Goal: Find specific fact: Find contact information

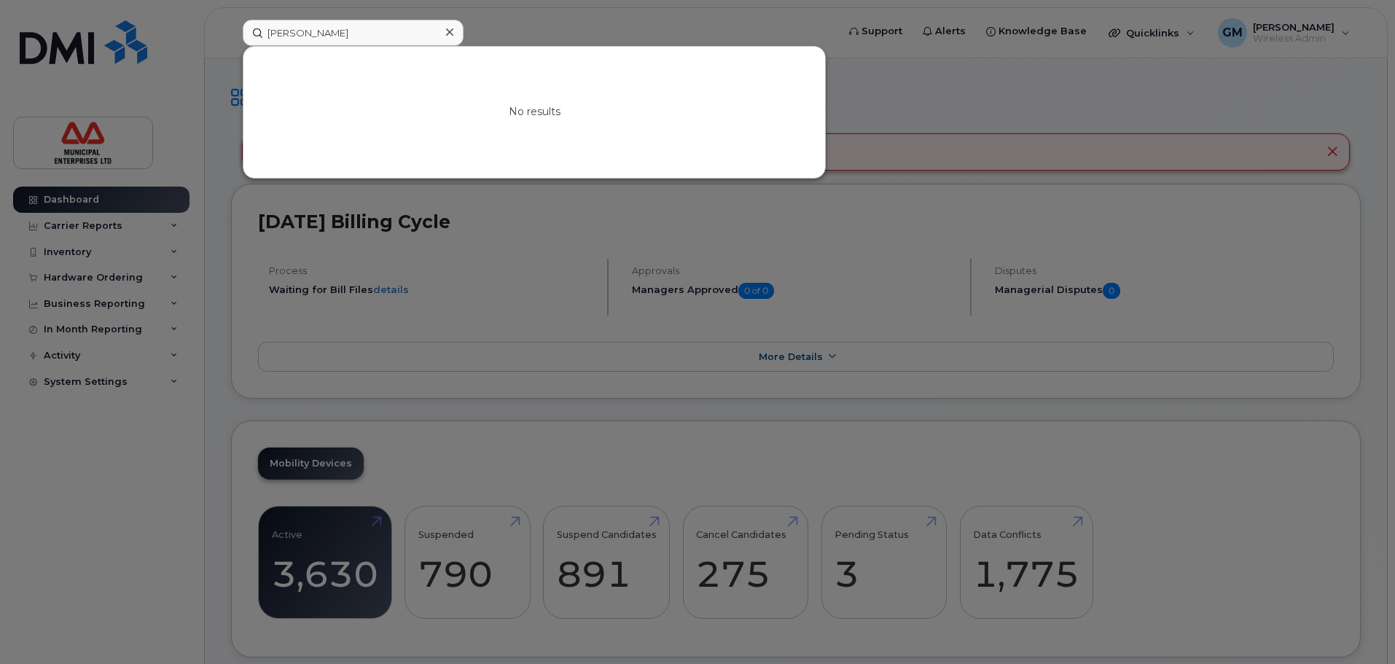
drag, startPoint x: 0, startPoint y: 0, endPoint x: 227, endPoint y: 29, distance: 229.3
click at [232, 29] on div "[PERSON_NAME] No results" at bounding box center [535, 33] width 608 height 26
type input "aj"
click at [507, 132] on link "Go to Sign In Page" at bounding box center [534, 125] width 112 height 26
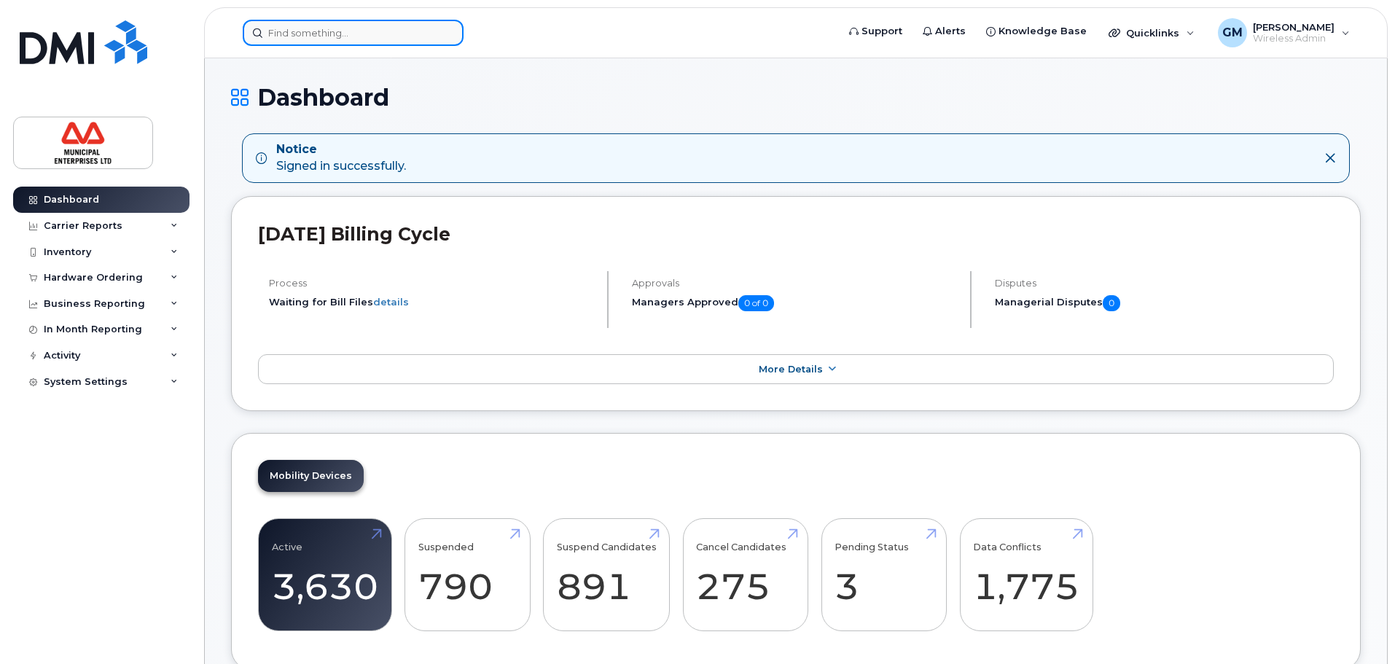
click at [300, 34] on input at bounding box center [353, 33] width 221 height 26
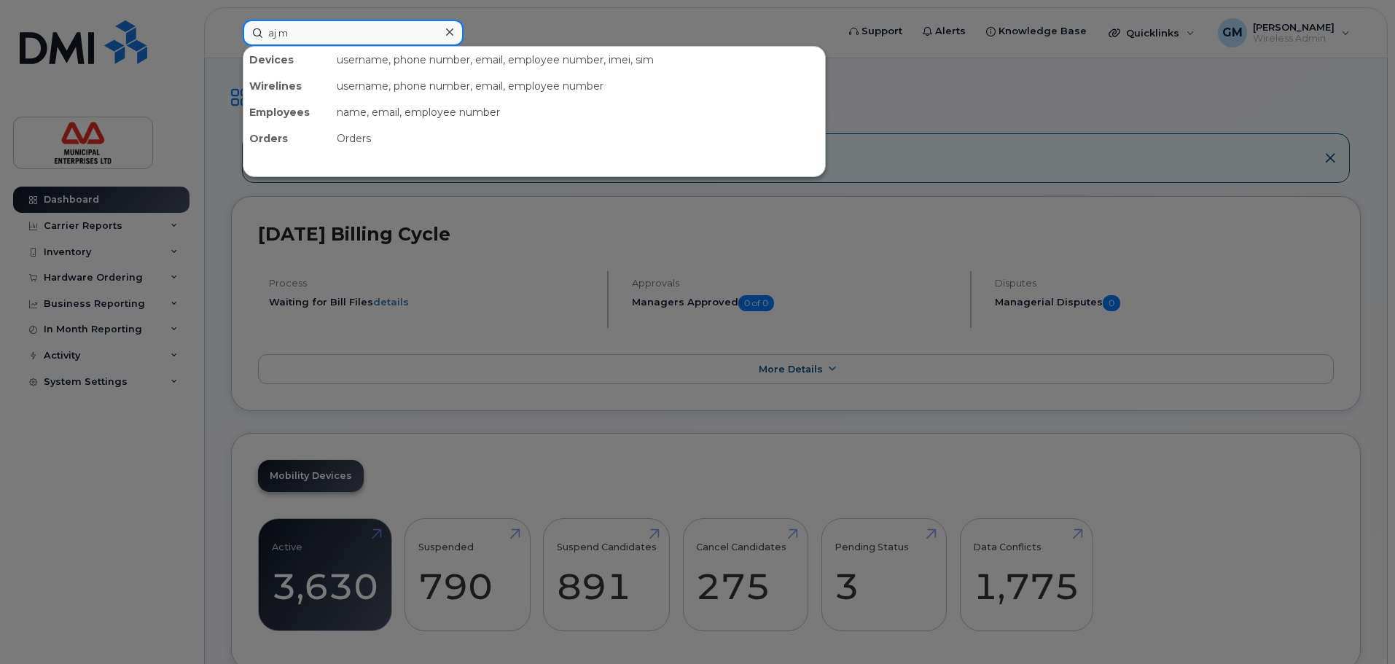
type input "aj m"
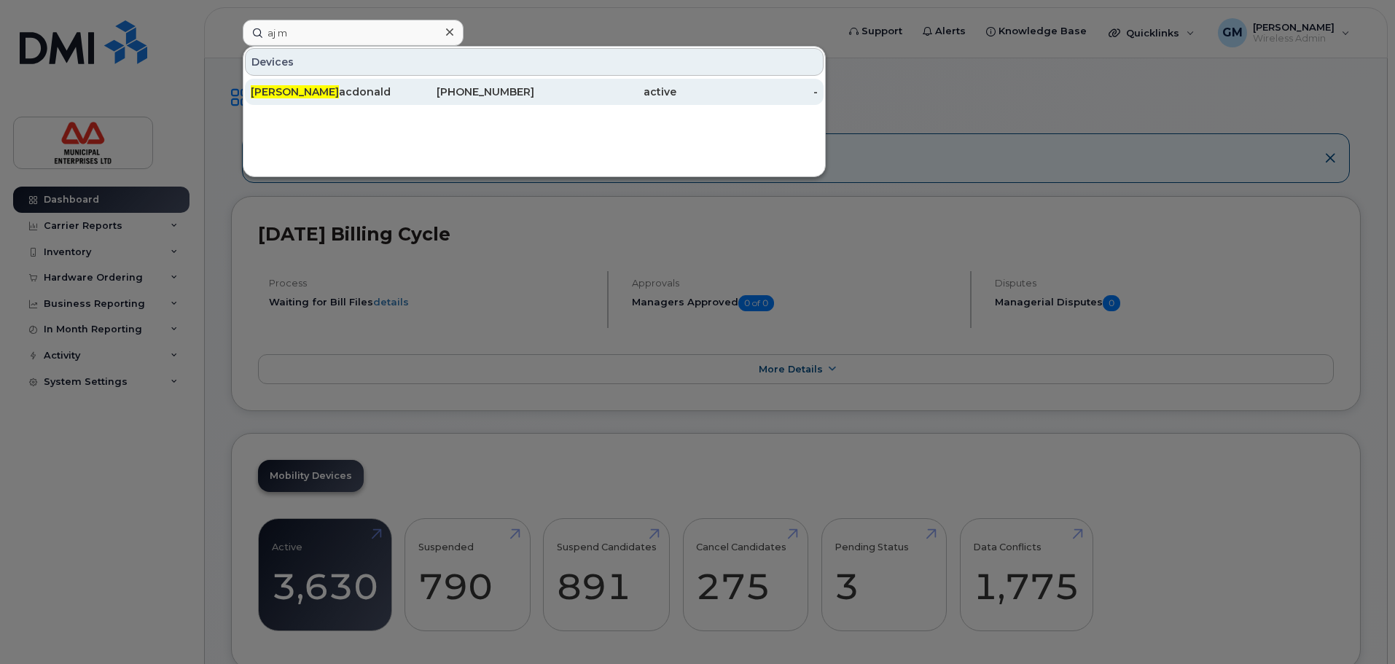
click at [393, 99] on div "Aj M acdonald" at bounding box center [464, 92] width 142 height 26
